Goal: Check status: Check status

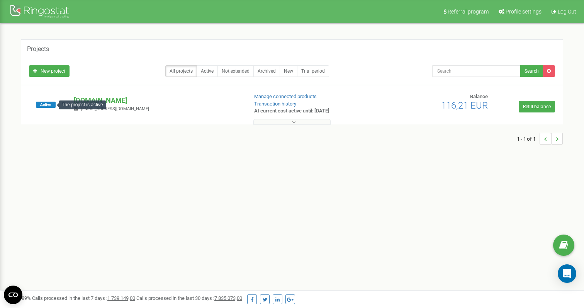
click at [54, 105] on span "Active" at bounding box center [46, 105] width 20 height 6
click at [97, 99] on p "[DOMAIN_NAME]" at bounding box center [158, 100] width 168 height 10
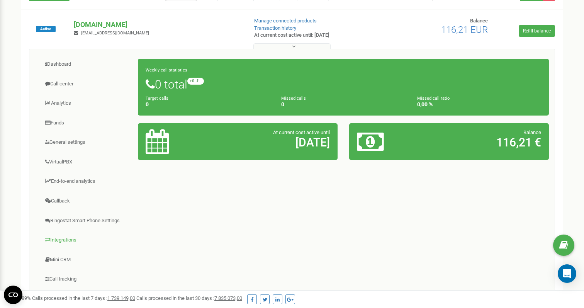
scroll to position [75, 0]
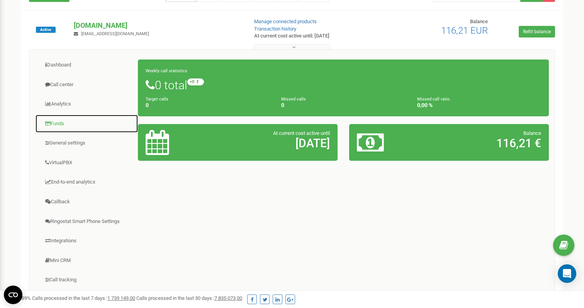
click at [59, 126] on link "Funds" at bounding box center [86, 123] width 103 height 19
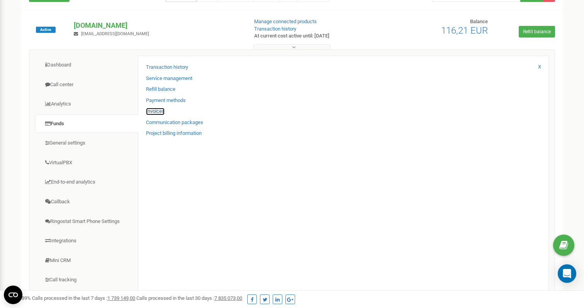
click at [149, 111] on link "Invoices" at bounding box center [155, 111] width 19 height 7
click at [159, 110] on link "Invoices" at bounding box center [155, 111] width 19 height 7
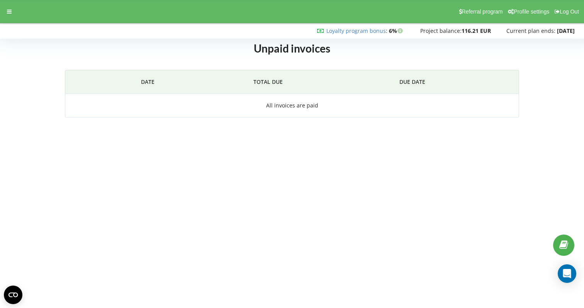
click at [461, 30] on strong "116.21 EUR" at bounding box center [475, 30] width 29 height 7
